Goal: Transaction & Acquisition: Download file/media

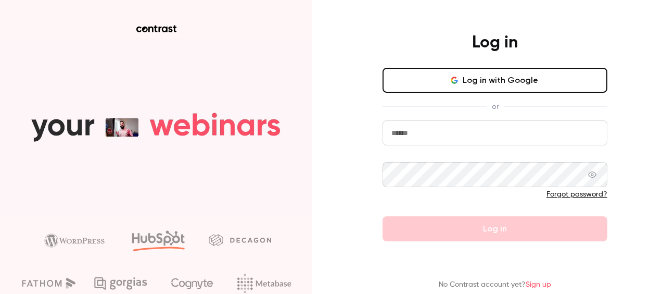
type input "**********"
drag, startPoint x: 534, startPoint y: 240, endPoint x: 503, endPoint y: 217, distance: 38.7
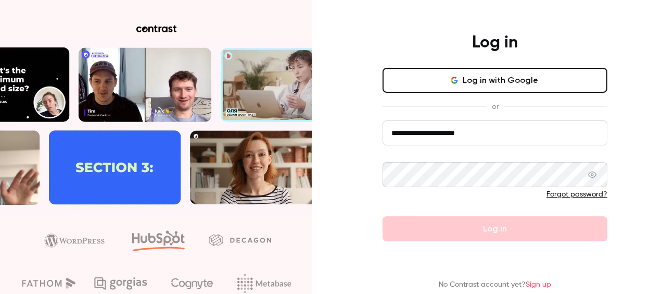
click at [534, 240] on form "**********" at bounding box center [495, 180] width 225 height 121
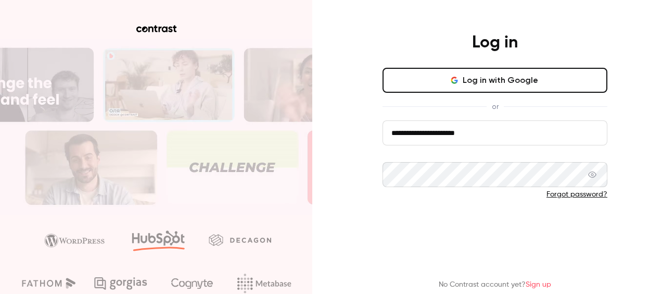
click at [483, 227] on button "Log in" at bounding box center [495, 228] width 225 height 25
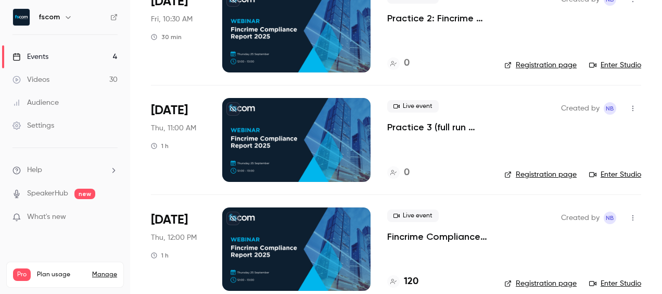
scroll to position [156, 0]
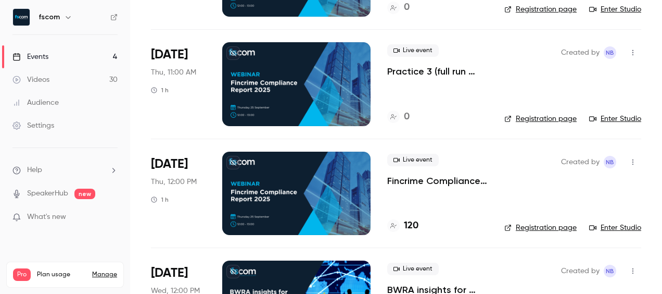
click at [372, 182] on li "[DATE] Thu, 12:00 PM 1 h Live event Fincrime Compliance Report 2025 120 Created…" at bounding box center [396, 193] width 491 height 109
click at [328, 186] on div at bounding box center [296, 193] width 148 height 83
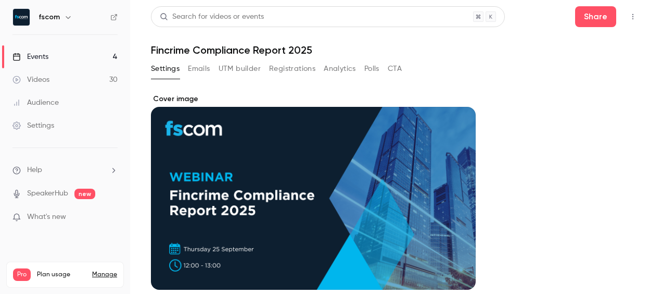
click at [301, 65] on button "Registrations" at bounding box center [292, 68] width 46 height 17
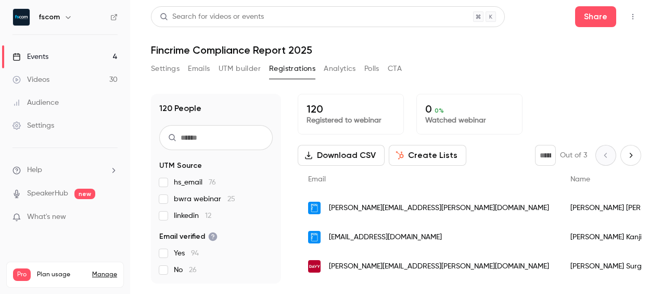
click at [360, 159] on button "Download CSV" at bounding box center [341, 155] width 87 height 21
click at [57, 52] on link "Events 4" at bounding box center [65, 56] width 130 height 23
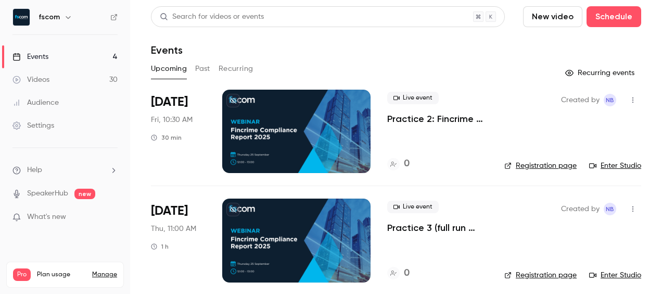
click at [603, 164] on link "Enter Studio" at bounding box center [615, 165] width 52 height 10
